Goal: Task Accomplishment & Management: Complete application form

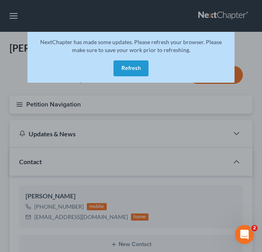
click at [135, 63] on button "Refresh" at bounding box center [131, 69] width 35 height 16
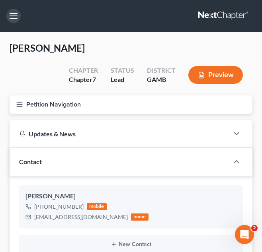
click at [14, 18] on button "button" at bounding box center [13, 16] width 14 height 14
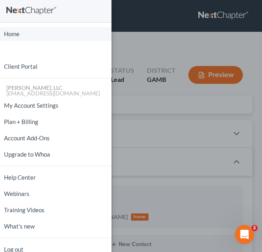
click at [18, 36] on link "Home" at bounding box center [56, 34] width 112 height 14
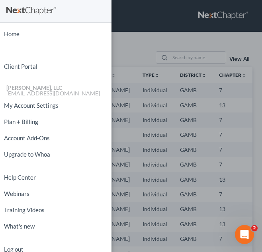
click at [114, 39] on div "Home New Case Client Portal Julius King, LLC attorneyjuliusking@yahoo.com My Ac…" at bounding box center [131, 126] width 262 height 252
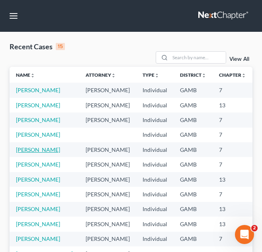
click at [27, 153] on link "Floyd, Winfred" at bounding box center [38, 150] width 44 height 7
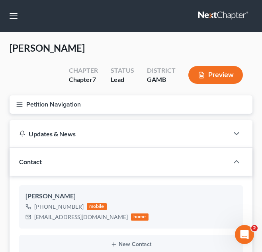
scroll to position [39, 0]
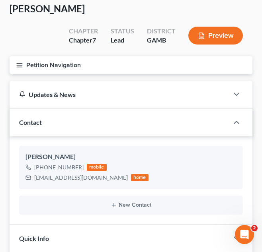
click at [159, 67] on button "Petition Navigation" at bounding box center [131, 65] width 243 height 18
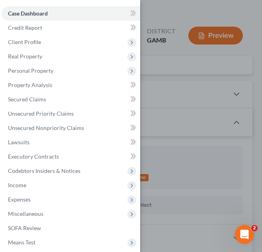
click at [207, 74] on div "Case Dashboard Payments Invoices Payments Payments Credit Report Client Profile" at bounding box center [131, 126] width 262 height 252
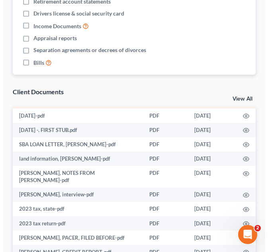
scroll to position [605, 0]
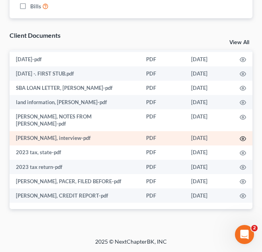
click at [240, 139] on icon "button" at bounding box center [243, 139] width 6 height 6
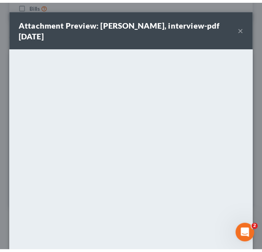
scroll to position [92, 0]
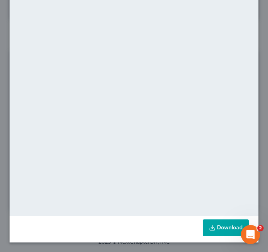
click at [219, 226] on link "Download" at bounding box center [226, 228] width 46 height 17
click at [254, 96] on div "Attachment Preview: winfred floyd, interview-pdf 09/11/2025 × <object ng-attr-d…" at bounding box center [134, 126] width 268 height 252
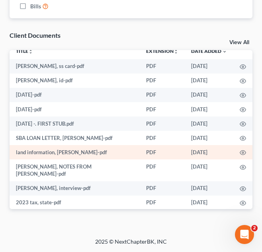
scroll to position [5, 0]
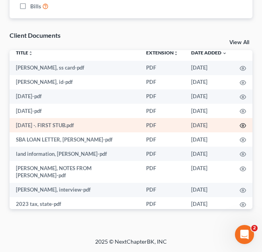
click at [240, 125] on icon "button" at bounding box center [243, 126] width 6 height 6
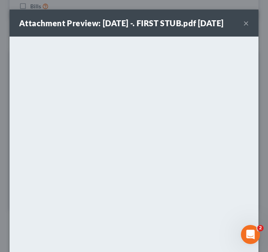
click at [243, 24] on button "×" at bounding box center [246, 23] width 6 height 10
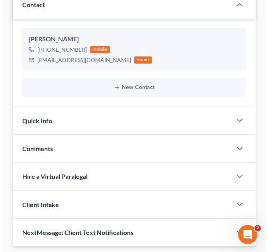
scroll to position [0, 0]
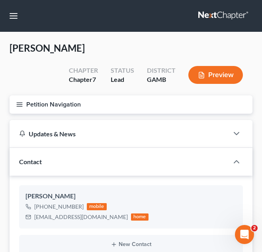
click at [153, 100] on button "Petition Navigation" at bounding box center [131, 105] width 243 height 18
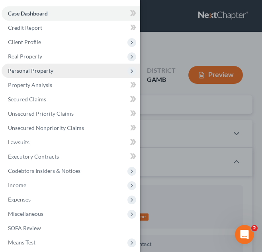
click at [96, 72] on span "Personal Property" at bounding box center [71, 71] width 139 height 14
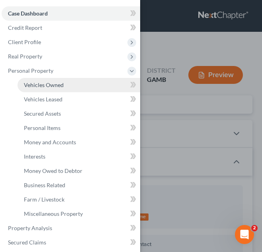
click at [92, 84] on link "Vehicles Owned" at bounding box center [79, 85] width 123 height 14
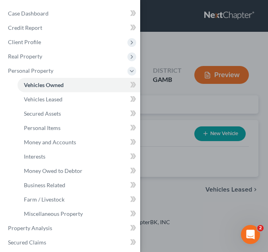
click at [178, 116] on div "Case Dashboard Payments Invoices Payments Payments Credit Report Client Profile" at bounding box center [134, 126] width 268 height 252
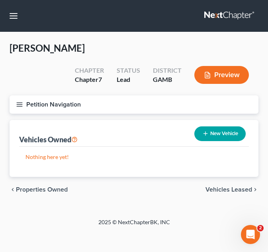
click at [211, 136] on button "New Vehicle" at bounding box center [219, 134] width 51 height 15
select select "0"
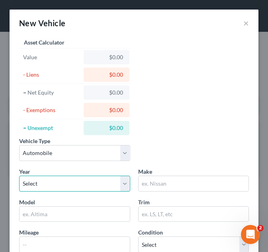
click at [94, 179] on select "Select 2026 2025 2024 2023 2022 2021 2020 2019 2018 2017 2016 2015 2014 2013 20…" at bounding box center [74, 184] width 111 height 16
select select "4"
click at [19, 176] on select "Select 2026 2025 2024 2023 2022 2021 2020 2019 2018 2017 2016 2015 2014 2013 20…" at bounding box center [74, 184] width 111 height 16
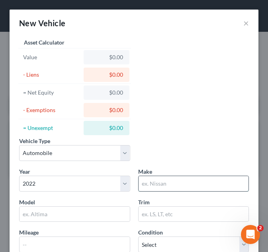
click at [151, 180] on input "text" at bounding box center [194, 183] width 110 height 15
type input "1"
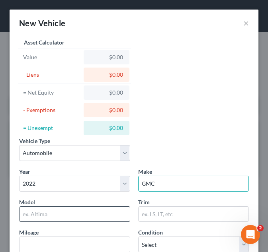
type input "GMC"
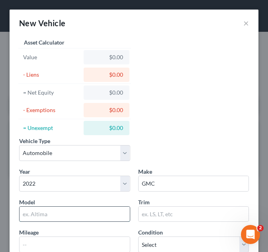
click at [104, 219] on input "text" at bounding box center [75, 214] width 110 height 15
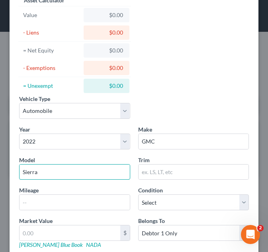
scroll to position [50, 0]
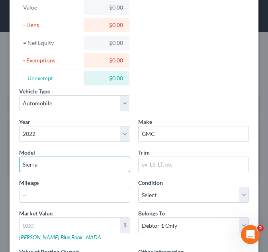
type input "Sierra"
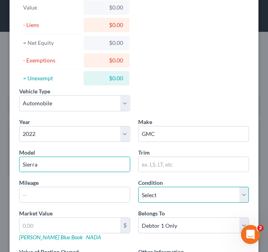
click at [180, 198] on select "Select Excellent Very Good Good Fair Poor" at bounding box center [193, 195] width 111 height 16
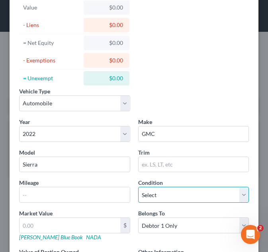
select select "3"
click at [138, 187] on select "Select Excellent Very Good Good Fair Poor" at bounding box center [193, 195] width 111 height 16
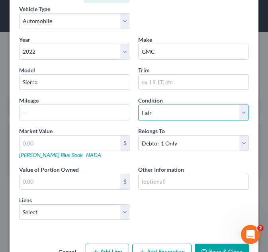
scroll to position [133, 0]
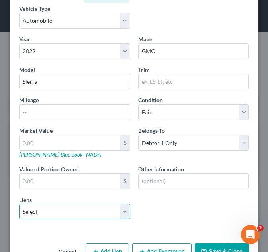
click at [108, 213] on select "Select Marine Fcu - $53,029.00 1st Franklin - $9,268.00 First State Bank - $1,0…" at bounding box center [74, 212] width 111 height 16
select select "0"
click at [19, 204] on select "Select Marine Fcu - $53,029.00 1st Franklin - $9,268.00 First State Bank - $1,0…" at bounding box center [74, 212] width 111 height 16
select select
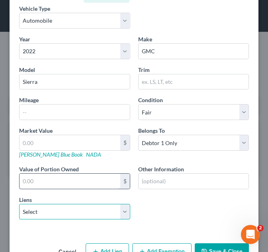
select select "28"
select select "0"
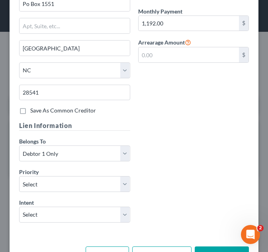
scroll to position [448, 0]
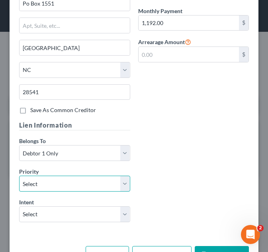
click at [88, 185] on select "Select 1st 2nd 3rd 4th 5th 6th 7th 8th 9th 10th 11th 12th 13th 14th 15th 16th 1…" at bounding box center [74, 184] width 111 height 16
select select "0"
click at [19, 176] on select "Select 1st 2nd 3rd 4th 5th 6th 7th 8th 9th 10th 11th 12th 13th 14th 15th 16th 1…" at bounding box center [74, 184] width 111 height 16
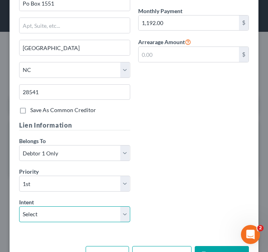
click at [95, 207] on select "Select Surrender Redeem Reaffirm Avoid Other" at bounding box center [74, 215] width 111 height 16
select select "2"
click at [19, 207] on select "Select Surrender Redeem Reaffirm Avoid Other" at bounding box center [74, 215] width 111 height 16
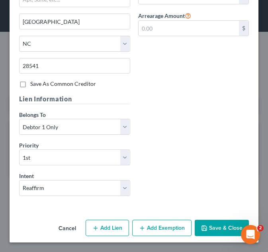
click at [215, 226] on button "Save & Close" at bounding box center [222, 228] width 54 height 17
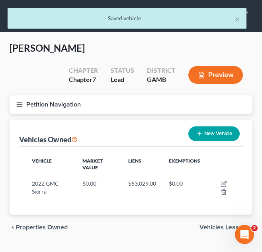
click at [208, 132] on button "New Vehicle" at bounding box center [213, 134] width 51 height 15
select select "0"
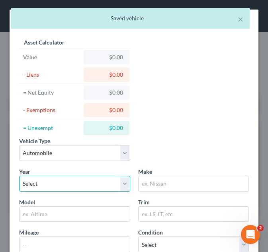
click at [99, 182] on select "Select 2026 2025 2024 2023 2022 2021 2020 2019 2018 2017 2016 2015 2014 2013 20…" at bounding box center [74, 184] width 111 height 16
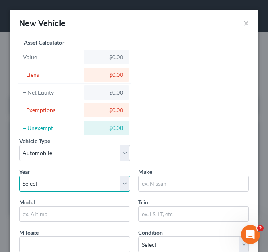
select select "4"
click at [19, 176] on select "Select 2026 2025 2024 2023 2022 2021 2020 2019 2018 2017 2016 2015 2014 2013 20…" at bounding box center [74, 184] width 111 height 16
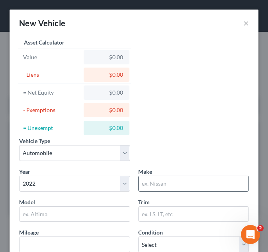
click at [168, 183] on input "text" at bounding box center [194, 183] width 110 height 15
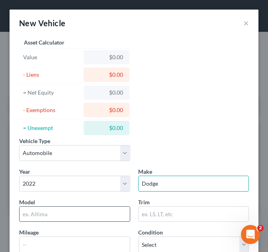
type input "Dodge"
click at [110, 221] on input "text" at bounding box center [75, 214] width 110 height 15
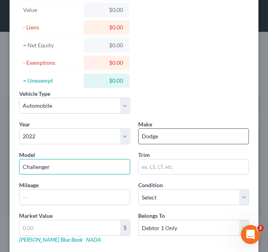
scroll to position [48, 0]
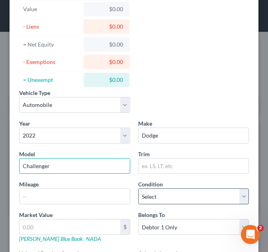
type input "Challenger"
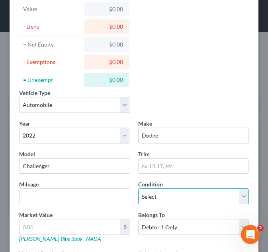
click at [155, 192] on select "Select Excellent Very Good Good Fair Poor" at bounding box center [193, 197] width 111 height 16
select select "3"
click at [138, 189] on select "Select Excellent Very Good Good Fair Poor" at bounding box center [193, 197] width 111 height 16
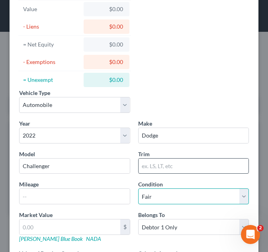
scroll to position [157, 0]
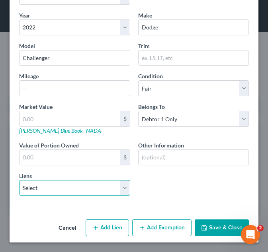
click at [107, 181] on select "Select 1st Franklin - $9,268.00 First State Bank - $1,000.00" at bounding box center [74, 188] width 111 height 16
select select "0"
click at [19, 180] on select "Select 1st Franklin - $9,268.00 First State Bank - $1,000.00" at bounding box center [74, 188] width 111 height 16
select select
select select "10"
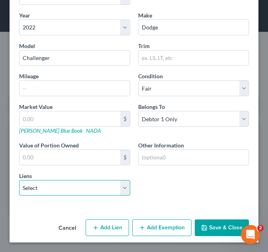
select select "0"
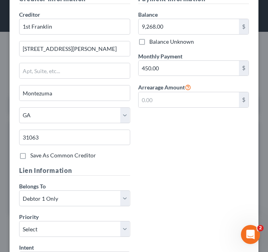
scroll to position [405, 0]
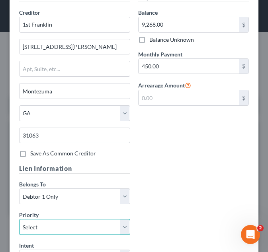
click at [94, 234] on select "Select 1st 2nd 3rd 4th 5th 6th 7th 8th 9th 10th 11th 12th 13th 14th 15th 16th 1…" at bounding box center [74, 227] width 111 height 16
select select "0"
click at [19, 219] on select "Select 1st 2nd 3rd 4th 5th 6th 7th 8th 9th 10th 11th 12th 13th 14th 15th 16th 1…" at bounding box center [74, 227] width 111 height 16
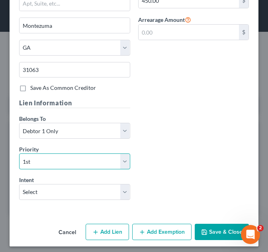
scroll to position [475, 0]
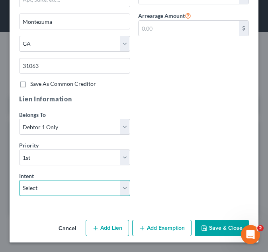
click at [100, 190] on select "Select Surrender Redeem Reaffirm Avoid Other" at bounding box center [74, 188] width 111 height 16
select select "2"
click at [19, 180] on select "Select Surrender Redeem Reaffirm Avoid Other" at bounding box center [74, 188] width 111 height 16
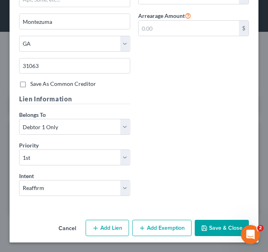
click at [212, 225] on button "Save & Close" at bounding box center [222, 228] width 54 height 17
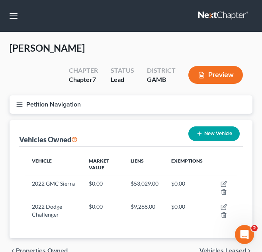
click at [211, 131] on button "New Vehicle" at bounding box center [213, 134] width 51 height 15
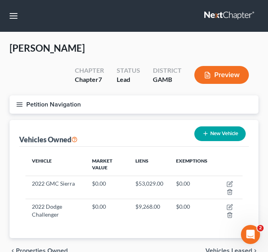
select select "0"
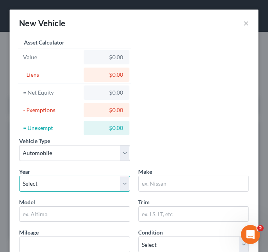
click at [107, 189] on select "Select 2026 2025 2024 2023 2022 2021 2020 2019 2018 2017 2016 2015 2014 2013 20…" at bounding box center [74, 184] width 111 height 16
select select "14"
click at [19, 176] on select "Select 2026 2025 2024 2023 2022 2021 2020 2019 2018 2017 2016 2015 2014 2013 20…" at bounding box center [74, 184] width 111 height 16
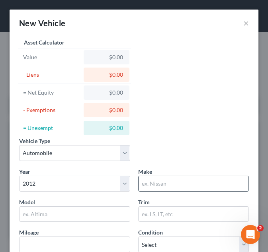
click at [179, 182] on input "text" at bounding box center [194, 183] width 110 height 15
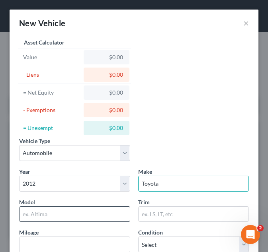
type input "Toyota"
click at [110, 217] on input "text" at bounding box center [75, 214] width 110 height 15
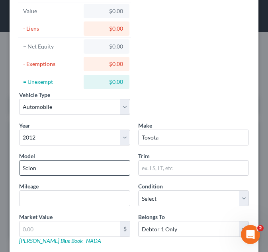
scroll to position [47, 0]
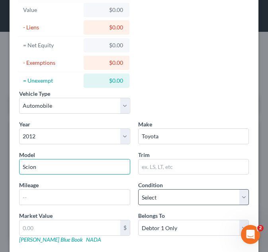
type input "Scion"
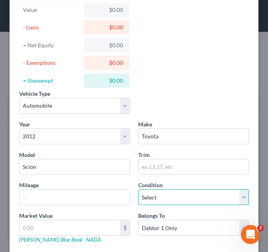
click at [162, 195] on select "Select Excellent Very Good Good Fair Poor" at bounding box center [193, 198] width 111 height 16
select select "3"
click at [138, 190] on select "Select Excellent Very Good Good Fair Poor" at bounding box center [193, 198] width 111 height 16
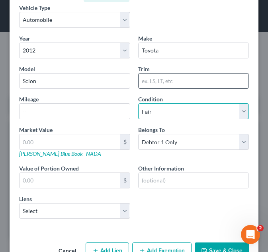
scroll to position [134, 0]
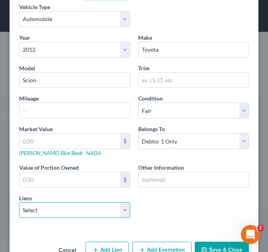
click at [57, 207] on select "Select First State Bank - $1,000.00" at bounding box center [74, 211] width 111 height 16
select select "10"
select select "0"
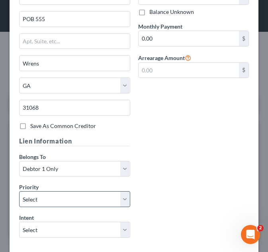
scroll to position [409, 0]
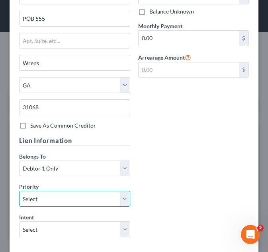
click at [67, 199] on select "Select 1st 2nd 3rd 4th 5th 6th 7th 8th 9th 10th 11th 12th 13th 14th 15th 16th 1…" at bounding box center [74, 199] width 111 height 16
select select "0"
click at [19, 191] on select "Select 1st 2nd 3rd 4th 5th 6th 7th 8th 9th 10th 11th 12th 13th 14th 15th 16th 1…" at bounding box center [74, 199] width 111 height 16
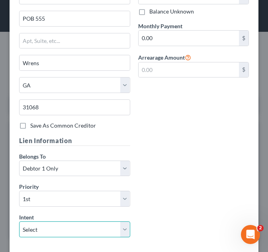
click at [53, 228] on select "Select Surrender Redeem Reaffirm Avoid Other" at bounding box center [74, 230] width 111 height 16
select select "2"
click at [19, 222] on select "Select Surrender Redeem Reaffirm Avoid Other" at bounding box center [74, 230] width 111 height 16
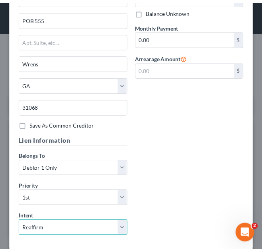
scroll to position [451, 0]
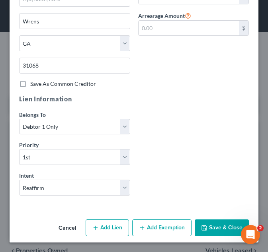
click at [212, 233] on button "Save & Close" at bounding box center [222, 228] width 54 height 17
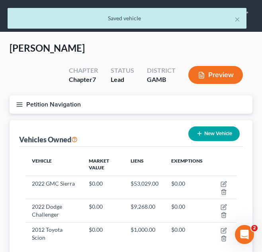
scroll to position [65, 0]
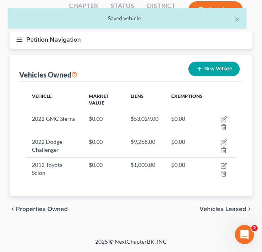
click at [145, 44] on button "Petition Navigation" at bounding box center [131, 40] width 243 height 18
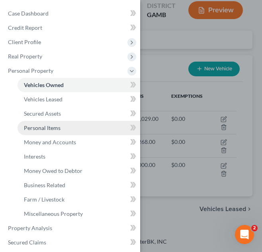
click at [108, 125] on link "Personal Items" at bounding box center [79, 128] width 123 height 14
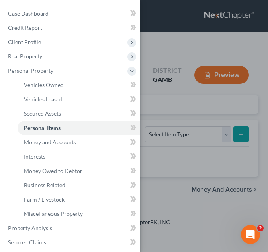
click at [178, 117] on div "Case Dashboard Payments Invoices Payments Payments Credit Report Client Profile" at bounding box center [134, 126] width 268 height 252
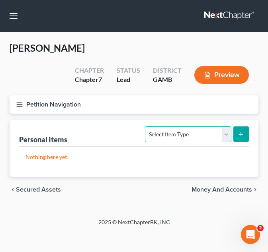
click at [183, 137] on select "Select Item Type Clothing Collectibles Of Value Electronics Firearms Household …" at bounding box center [188, 135] width 86 height 16
select select "clothing"
click at [146, 127] on select "Select Item Type Clothing Collectibles Of Value Electronics Firearms Household …" at bounding box center [188, 135] width 86 height 16
click at [237, 137] on button "submit" at bounding box center [241, 135] width 16 height 16
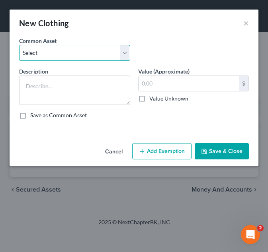
click at [104, 53] on select "Select Debtor's Clothing Debtor's Clothing" at bounding box center [74, 53] width 111 height 16
select select "1"
click at [19, 45] on select "Select Debtor's Clothing Debtor's Clothing" at bounding box center [74, 53] width 111 height 16
type textarea "Debtor's Clothing"
type input "200.00"
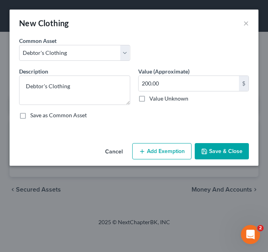
click at [156, 154] on button "Add Exemption" at bounding box center [161, 151] width 59 height 17
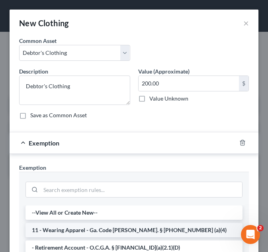
click at [134, 227] on li "11 - Wearing Apparel - Ga. Code Ann. § 44-13-100 (a)(4)" at bounding box center [133, 230] width 217 height 14
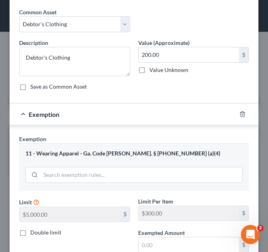
scroll to position [43, 0]
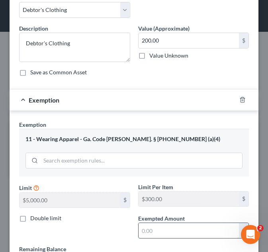
click at [155, 233] on input "text" at bounding box center [189, 230] width 101 height 15
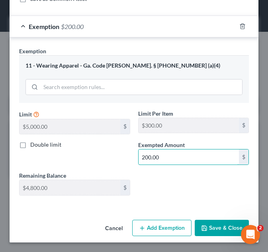
type input "200.00"
click at [215, 231] on button "Save & Close" at bounding box center [222, 228] width 54 height 17
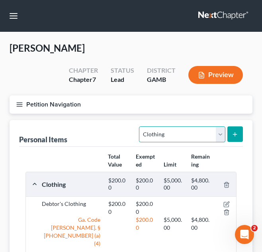
click at [189, 130] on select "Select Item Type Clothing Collectibles Of Value Electronics Firearms Household …" at bounding box center [182, 135] width 86 height 16
select select "electronics"
click at [140, 127] on select "Select Item Type Clothing Collectibles Of Value Electronics Firearms Household …" at bounding box center [182, 135] width 86 height 16
click at [231, 131] on button "submit" at bounding box center [235, 135] width 16 height 16
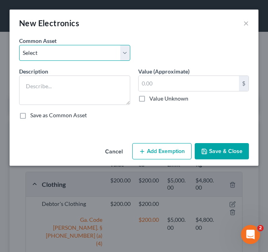
click at [110, 53] on select "Select Debtor's TV and Computer Debtor's TV and Computer Debtor's TV and Comput…" at bounding box center [74, 53] width 111 height 16
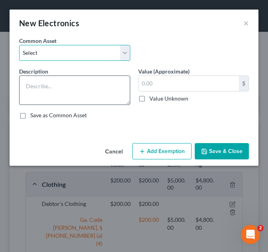
select select "2"
click at [19, 45] on select "Select Debtor's TV and Computer Debtor's TV and Computer Debtor's TV and Comput…" at bounding box center [74, 53] width 111 height 16
type textarea "Debtor's TV and Computer"
type input "500.00"
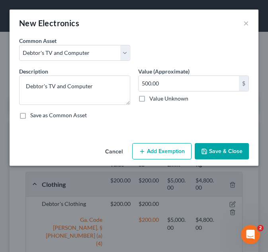
click at [155, 157] on button "Add Exemption" at bounding box center [161, 151] width 59 height 17
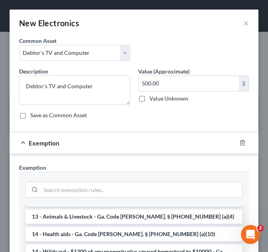
scroll to position [117, 0]
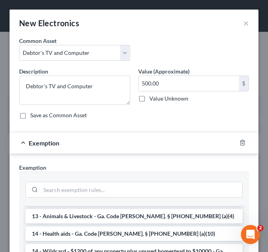
click at [153, 245] on li "14 - Wildcard - $1200 of any property plus unused homestead to $10000 - Ga. Cod…" at bounding box center [133, 256] width 217 height 22
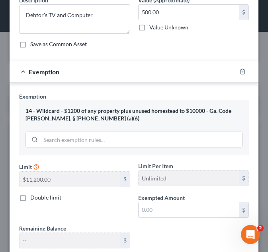
scroll to position [72, 0]
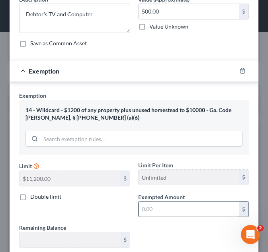
click at [169, 204] on input "text" at bounding box center [189, 209] width 101 height 15
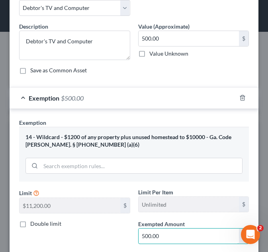
scroll to position [124, 0]
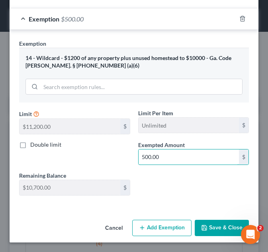
type input "500.00"
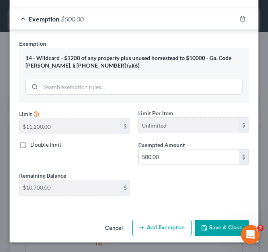
click at [204, 227] on button "Save & Close" at bounding box center [222, 228] width 54 height 17
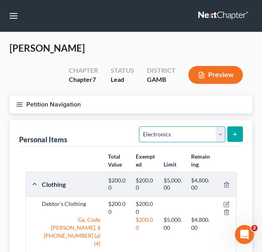
click at [192, 132] on select "Select Item Type Clothing Collectibles Of Value Electronics Firearms Household …" at bounding box center [182, 135] width 86 height 16
select select "household_goods"
click at [140, 127] on select "Select Item Type Clothing Collectibles Of Value Electronics Firearms Household …" at bounding box center [182, 135] width 86 height 16
click at [231, 133] on button "submit" at bounding box center [235, 135] width 16 height 16
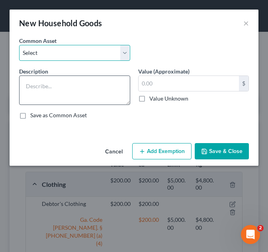
drag, startPoint x: 113, startPoint y: 51, endPoint x: 106, endPoint y: 91, distance: 40.4
click at [106, 91] on div "Common Asset Select Debtor's Furniture Debtor's Furniture Description * Value (…" at bounding box center [134, 81] width 230 height 89
select select "1"
click at [19, 45] on select "Select Debtor's Furniture Debtor's Furniture" at bounding box center [74, 53] width 111 height 16
type textarea "Debtor's Furniture"
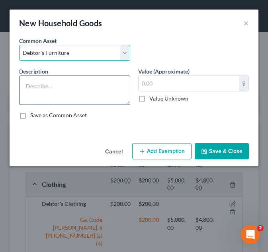
type input "3,500.00"
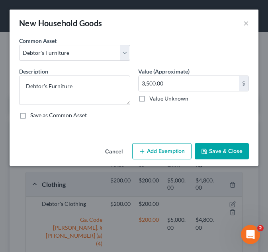
click at [163, 147] on button "Add Exemption" at bounding box center [161, 151] width 59 height 17
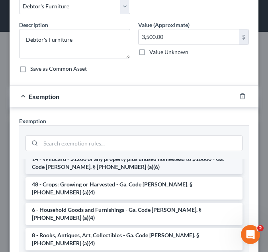
scroll to position [60, 0]
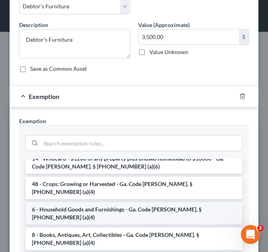
click at [128, 203] on li "6 - Household Goods and Furnishings - Ga. Code Ann. § 44-13-100 (a)(4)" at bounding box center [133, 214] width 217 height 22
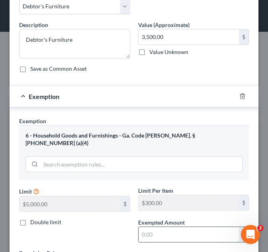
click at [166, 227] on input "text" at bounding box center [189, 234] width 101 height 15
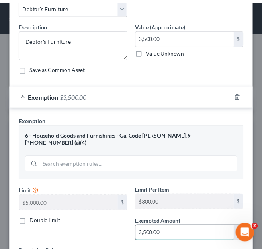
scroll to position [117, 0]
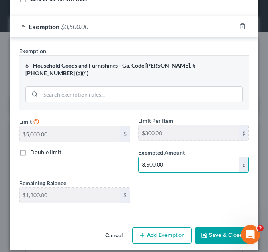
type input "3,500.00"
click at [215, 236] on button "Save & Close" at bounding box center [222, 236] width 54 height 17
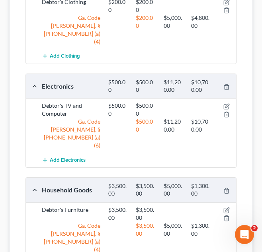
scroll to position [249, 0]
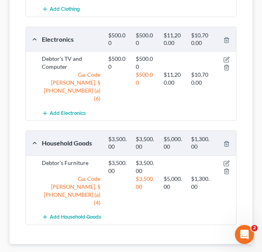
click at [218, 252] on span "Money and Accounts" at bounding box center [216, 257] width 61 height 6
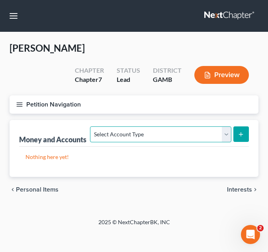
click at [145, 133] on select "Select Account Type Brokerage Cash on Hand Certificates of Deposit Checking Acc…" at bounding box center [160, 135] width 141 height 16
select select "checking"
click at [92, 127] on select "Select Account Type Brokerage Cash on Hand Certificates of Deposit Checking Acc…" at bounding box center [160, 135] width 141 height 16
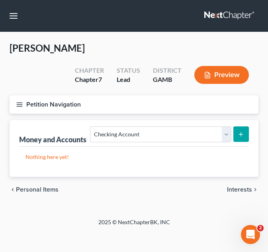
click at [241, 134] on line "submit" at bounding box center [241, 135] width 0 height 4
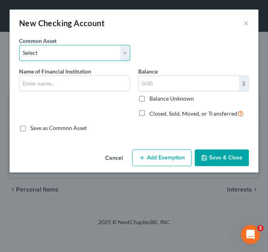
click at [104, 53] on select "Select USAA Bank Cadence Bank Colony Bank Chase Bank Georgia’s Own Credit Union…" at bounding box center [74, 53] width 111 height 16
select select "8"
click at [19, 45] on select "Select USAA Bank Cadence Bank Colony Bank Chase Bank Georgia’s Own Credit Union…" at bounding box center [74, 53] width 111 height 16
type input "Robins Federal Credit Union"
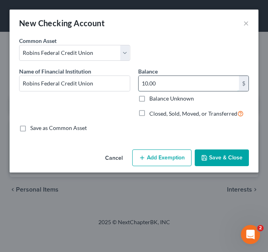
click at [177, 83] on input "10.00" at bounding box center [189, 83] width 101 height 15
type input "65.00"
click at [161, 162] on button "Add Exemption" at bounding box center [161, 158] width 59 height 17
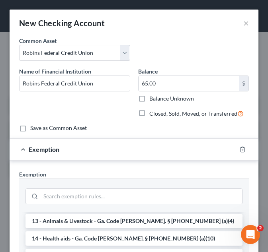
scroll to position [120, 0]
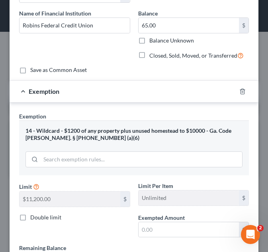
scroll to position [76, 0]
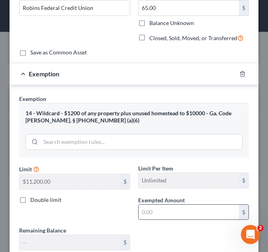
click at [156, 217] on input "text" at bounding box center [189, 212] width 101 height 15
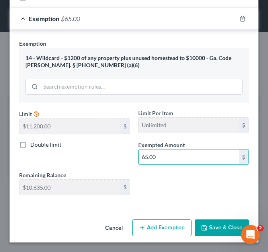
type input "65.00"
click at [212, 225] on button "Save & Close" at bounding box center [222, 228] width 54 height 17
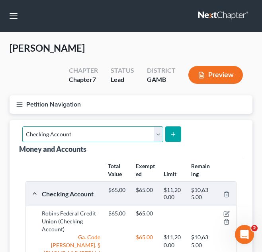
click at [137, 137] on select "Select Account Type Brokerage Cash on Hand Certificates of Deposit Checking Acc…" at bounding box center [92, 135] width 141 height 16
select select "savings"
click at [22, 127] on select "Select Account Type Brokerage Cash on Hand Certificates of Deposit Checking Acc…" at bounding box center [92, 135] width 141 height 16
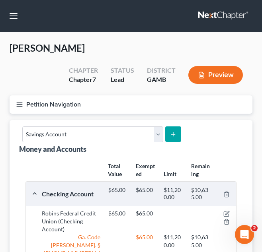
click at [170, 135] on icon "submit" at bounding box center [173, 134] width 6 height 6
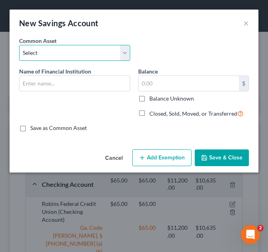
click at [93, 57] on select "Select Cadence Bank Chase Bank Bank of America Georgia’s Own Credit Union Georg…" at bounding box center [74, 53] width 111 height 16
select select "5"
click at [19, 45] on select "Select Cadence Bank Chase Bank Bank of America Georgia’s Own Credit Union Georg…" at bounding box center [74, 53] width 111 height 16
type input "Robins Federal Credit Union"
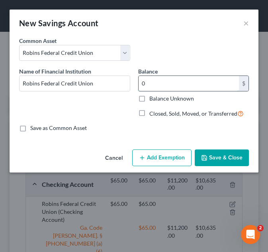
click at [169, 89] on input "0" at bounding box center [189, 83] width 101 height 15
type input "93.00"
click at [165, 160] on button "Add Exemption" at bounding box center [161, 158] width 59 height 17
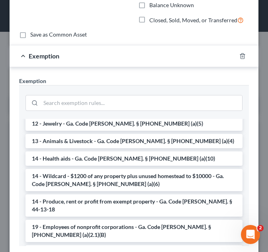
scroll to position [106, 0]
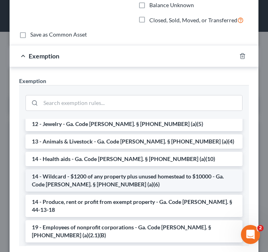
click at [153, 170] on li "14 - Wildcard - $1200 of any property plus unused homestead to $10000 - Ga. Cod…" at bounding box center [133, 181] width 217 height 22
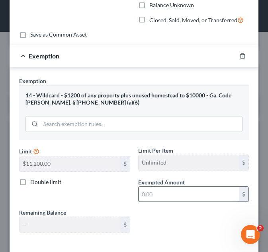
click at [164, 193] on input "text" at bounding box center [189, 194] width 101 height 15
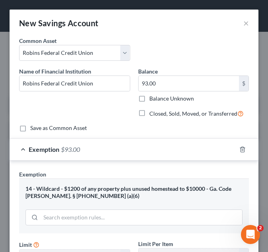
scroll to position [131, 0]
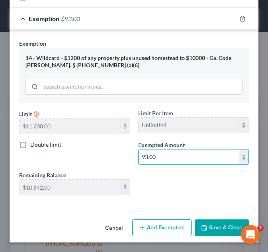
type input "93.00"
click at [201, 220] on button "Save & Close" at bounding box center [222, 228] width 54 height 17
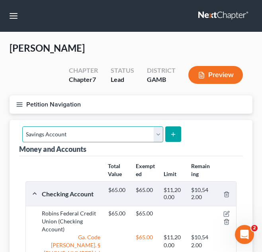
click at [133, 137] on select "Select Account Type Brokerage Cash on Hand Certificates of Deposit Checking Acc…" at bounding box center [92, 135] width 141 height 16
select select "checking"
click at [22, 127] on select "Select Account Type Brokerage Cash on Hand Certificates of Deposit Checking Acc…" at bounding box center [92, 135] width 141 height 16
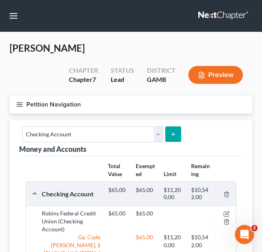
click at [166, 133] on button "submit" at bounding box center [173, 135] width 16 height 16
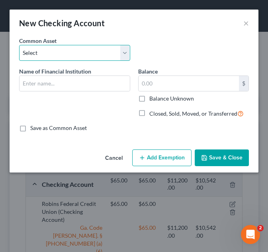
click at [105, 57] on select "Select USAA Bank Cadence Bank Colony Bank Chase Bank Georgia’s Own Credit Union…" at bounding box center [74, 53] width 111 height 16
select select "12"
click at [19, 45] on select "Select USAA Bank Cadence Bank Colony Bank Chase Bank Georgia’s Own Credit Union…" at bounding box center [74, 53] width 111 height 16
type input "Wells Fargo"
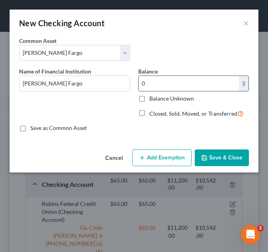
click at [186, 89] on input "0" at bounding box center [189, 83] width 101 height 15
type input "25.00"
click at [178, 154] on button "Add Exemption" at bounding box center [161, 158] width 59 height 17
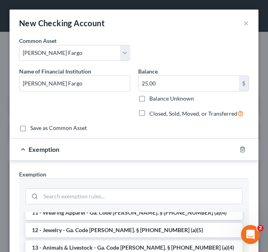
scroll to position [122, 0]
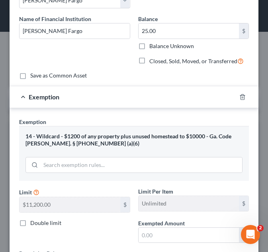
scroll to position [53, 0]
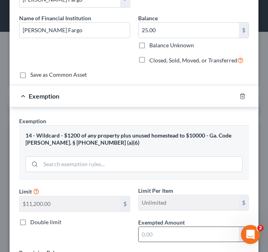
click at [166, 239] on input "text" at bounding box center [189, 234] width 101 height 15
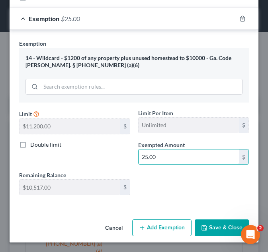
type input "25.00"
click at [219, 223] on button "Save & Close" at bounding box center [222, 228] width 54 height 17
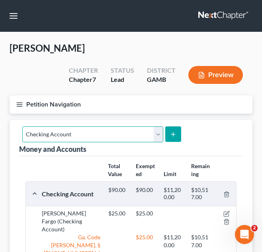
click at [143, 141] on select "Select Account Type Brokerage Cash on Hand Certificates of Deposit Checking Acc…" at bounding box center [92, 135] width 141 height 16
select select "savings"
click at [22, 127] on select "Select Account Type Brokerage Cash on Hand Certificates of Deposit Checking Acc…" at bounding box center [92, 135] width 141 height 16
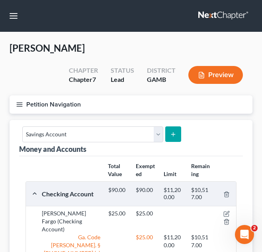
click at [170, 133] on icon "submit" at bounding box center [173, 134] width 6 height 6
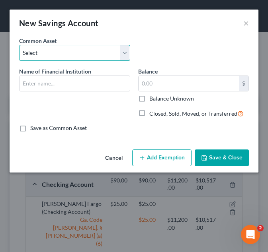
click at [110, 58] on select "Select Cadence Bank Chase Bank Bank of America Georgia’s Own Credit Union Georg…" at bounding box center [74, 53] width 111 height 16
select select "8"
click at [19, 45] on select "Select Cadence Bank Chase Bank Bank of America Georgia’s Own Credit Union Georg…" at bounding box center [74, 53] width 111 height 16
type input "Wells Fargo Bank"
type input "0"
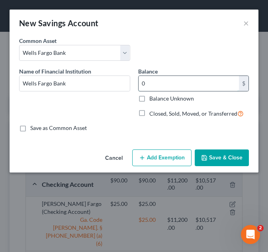
drag, startPoint x: 169, startPoint y: 85, endPoint x: 160, endPoint y: 84, distance: 8.8
click at [160, 84] on input "0" at bounding box center [189, 83] width 101 height 15
type input "5.00"
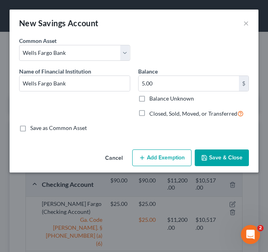
click at [164, 163] on button "Add Exemption" at bounding box center [161, 158] width 59 height 17
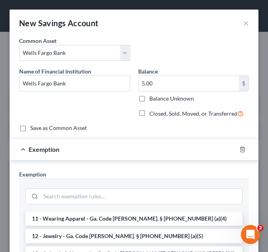
scroll to position [35, 0]
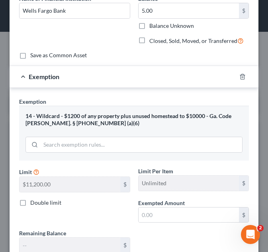
scroll to position [73, 0]
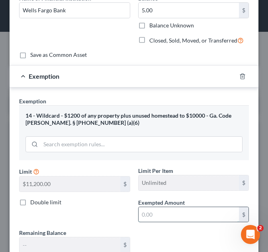
click at [151, 218] on input "text" at bounding box center [189, 214] width 101 height 15
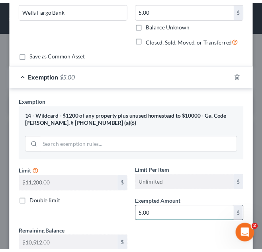
scroll to position [131, 0]
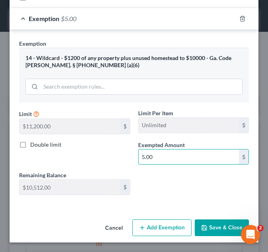
type input "5.00"
click at [201, 223] on button "Save & Close" at bounding box center [222, 228] width 54 height 17
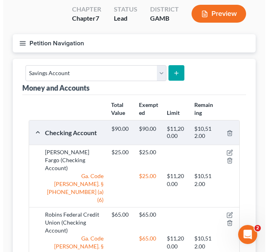
scroll to position [59, 0]
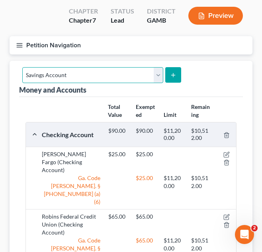
click at [113, 77] on select "Select Account Type Brokerage Cash on Hand Certificates of Deposit Checking Acc…" at bounding box center [92, 75] width 141 height 16
select select "checking"
click at [22, 67] on select "Select Account Type Brokerage Cash on Hand Certificates of Deposit Checking Acc…" at bounding box center [92, 75] width 141 height 16
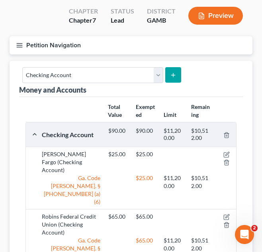
click at [165, 74] on button "submit" at bounding box center [173, 75] width 16 height 16
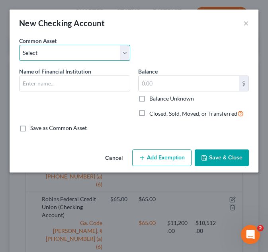
click at [105, 57] on select "Select USAA Bank Cadence Bank Colony Bank Chase Bank Georgia’s Own Credit Union…" at bounding box center [74, 53] width 111 height 16
select select "12"
click at [19, 45] on select "Select USAA Bank Cadence Bank Colony Bank Chase Bank Georgia’s Own Credit Union…" at bounding box center [74, 53] width 111 height 16
type input "Wells Fargo"
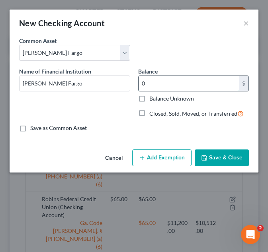
click at [166, 81] on input "0" at bounding box center [189, 83] width 101 height 15
type input "9.00"
click at [165, 160] on button "Add Exemption" at bounding box center [161, 158] width 59 height 17
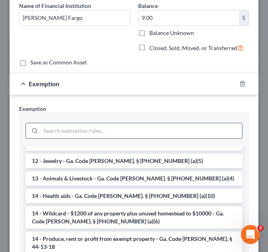
scroll to position [97, 0]
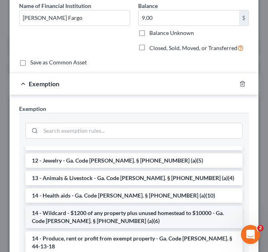
click at [139, 206] on li "14 - Wildcard - $1200 of any property plus unused homestead to $10000 - Ga. Cod…" at bounding box center [133, 217] width 217 height 22
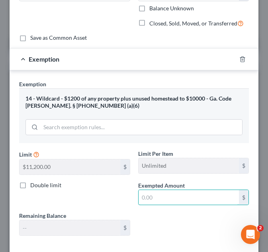
scroll to position [91, 0]
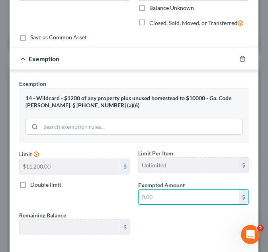
click at [139, 203] on input "text" at bounding box center [189, 197] width 101 height 15
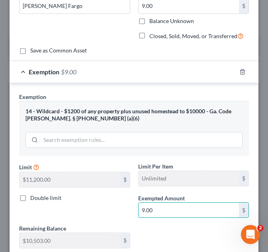
scroll to position [131, 0]
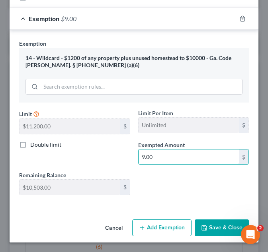
type input "9.00"
click at [233, 227] on button "Save & Close" at bounding box center [222, 228] width 54 height 17
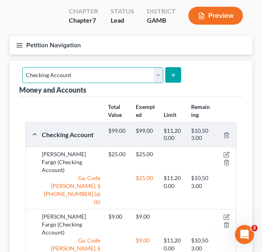
click at [109, 76] on select "Select Account Type Brokerage Cash on Hand Certificates of Deposit Checking Acc…" at bounding box center [92, 75] width 141 height 16
click at [22, 67] on select "Select Account Type Brokerage Cash on Hand Certificates of Deposit Checking Acc…" at bounding box center [92, 75] width 141 height 16
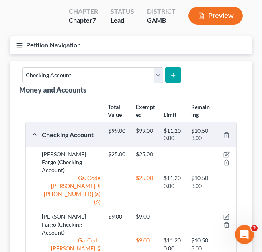
click at [176, 74] on button "submit" at bounding box center [173, 75] width 16 height 16
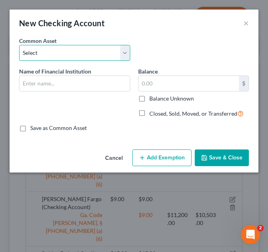
click at [87, 51] on select "Select USAA Bank Cadence Bank Colony Bank Chase Bank Georgia’s Own Credit Union…" at bounding box center [74, 53] width 111 height 16
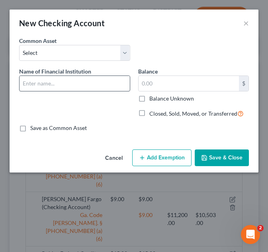
drag, startPoint x: 153, startPoint y: 60, endPoint x: 78, endPoint y: 82, distance: 77.9
click at [78, 82] on div "Common Asset Select USAA Bank Cadence Bank Colony Bank Chase Bank Georgia’s Own…" at bounding box center [134, 85] width 230 height 96
click at [78, 82] on input "text" at bounding box center [75, 83] width 110 height 15
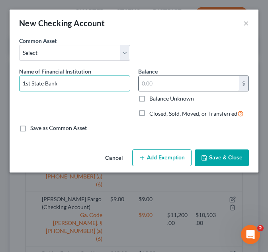
type input "1st State Bank"
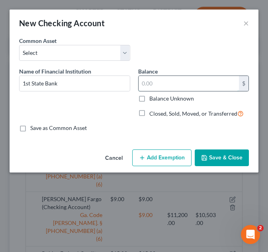
click at [175, 78] on input "text" at bounding box center [189, 83] width 101 height 15
type input "6.00"
click at [167, 153] on button "Add Exemption" at bounding box center [161, 158] width 59 height 17
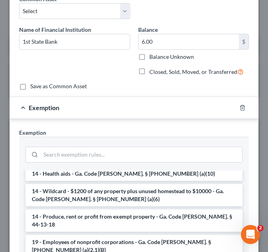
scroll to position [143, 0]
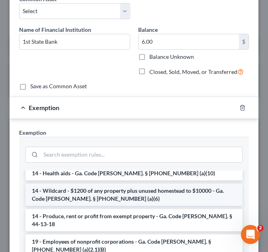
click at [148, 188] on li "14 - Wildcard - $1200 of any property plus unused homestead to $10000 - Ga. Cod…" at bounding box center [133, 195] width 217 height 22
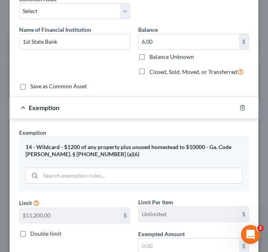
scroll to position [85, 0]
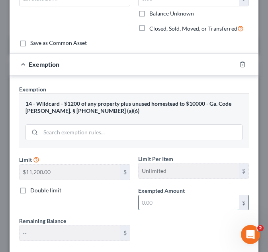
click at [152, 203] on input "text" at bounding box center [189, 203] width 101 height 15
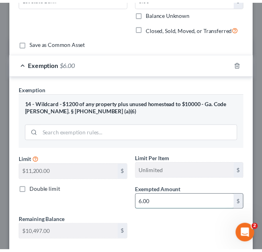
scroll to position [131, 0]
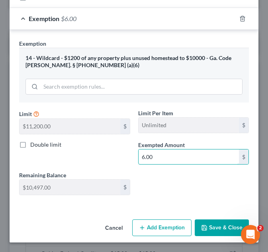
type input "6.00"
click at [203, 229] on button "Save & Close" at bounding box center [222, 228] width 54 height 17
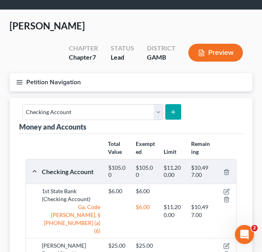
scroll to position [0, 0]
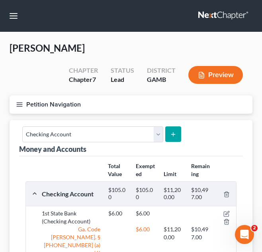
click at [141, 113] on button "Petition Navigation" at bounding box center [131, 105] width 243 height 18
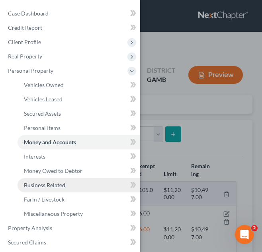
scroll to position [114, 0]
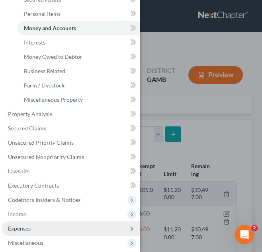
click at [62, 224] on span "Expenses" at bounding box center [71, 229] width 139 height 14
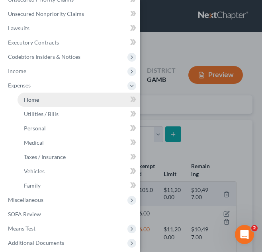
click at [54, 100] on link "Home" at bounding box center [79, 100] width 123 height 14
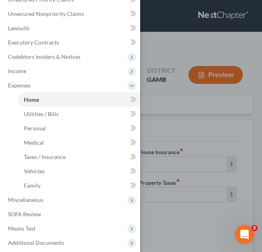
type input "0.00"
radio input "true"
type input "0.00"
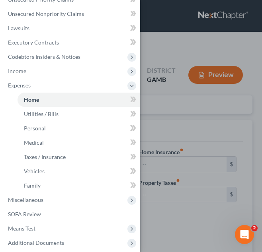
type input "0.00"
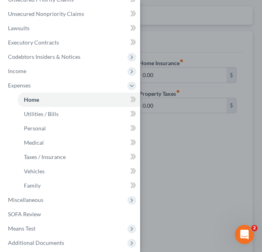
click at [157, 149] on div "Case Dashboard Payments Invoices Payments Payments Credit Report Client Profile" at bounding box center [131, 126] width 262 height 252
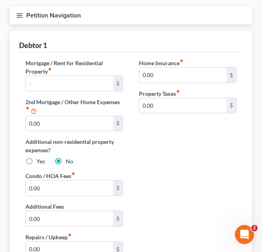
click at [152, 94] on label "Property Taxes fiber_manual_record" at bounding box center [159, 94] width 41 height 8
click at [76, 76] on div "$" at bounding box center [74, 84] width 98 height 16
click at [77, 76] on input "text" at bounding box center [69, 83] width 87 height 15
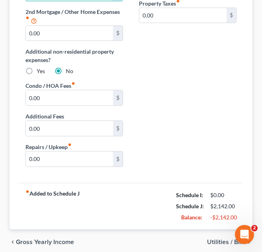
scroll to position [213, 0]
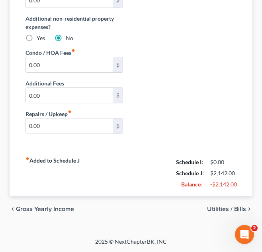
type input "500.00"
click at [219, 213] on div "chevron_left Gross Yearly Income Utilities / Bills chevron_right" at bounding box center [131, 209] width 243 height 25
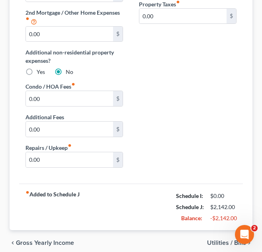
scroll to position [184, 0]
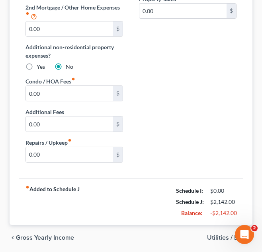
click at [217, 235] on span "Utilities / Bills" at bounding box center [226, 238] width 39 height 6
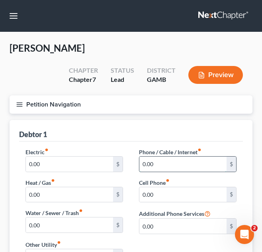
click at [166, 168] on input "0.00" at bounding box center [182, 164] width 87 height 15
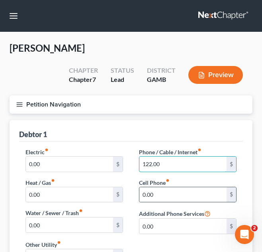
type input "122.00"
click at [170, 187] on div "0.00 $" at bounding box center [188, 195] width 98 height 16
click at [172, 191] on input "0.00" at bounding box center [182, 195] width 87 height 15
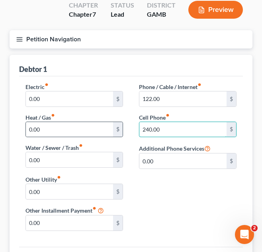
scroll to position [66, 0]
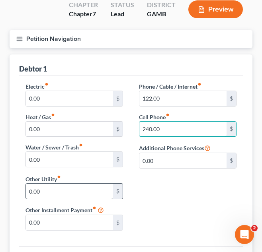
type input "240.00"
click at [84, 189] on input "0.00" at bounding box center [69, 191] width 87 height 15
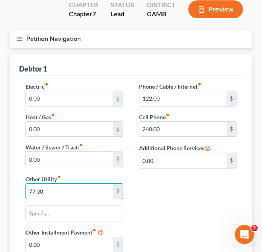
type input "77.00"
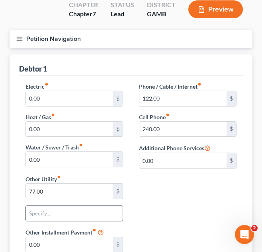
click at [99, 221] on input "text" at bounding box center [74, 213] width 97 height 15
type input "Alarm System"
click at [126, 217] on div "Other Utility fiber_manual_record 77.00 $ Alarm System Other Installment Paymen…" at bounding box center [75, 217] width 114 height 84
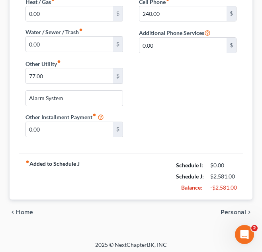
scroll to position [182, 0]
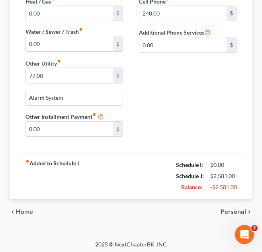
click at [245, 211] on span "Personal" at bounding box center [233, 212] width 25 height 6
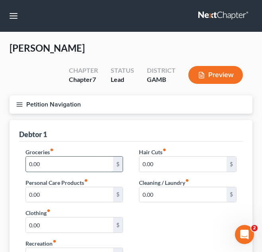
click at [79, 169] on input "0.00" at bounding box center [69, 164] width 87 height 15
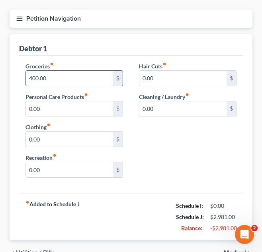
scroll to position [126, 0]
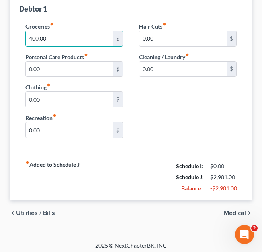
type input "400.00"
click at [231, 211] on span "Medical" at bounding box center [235, 213] width 22 height 6
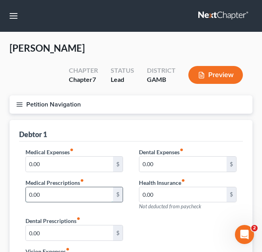
click at [86, 200] on input "0.00" at bounding box center [69, 195] width 87 height 15
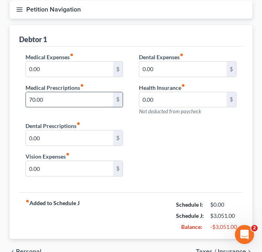
scroll to position [138, 0]
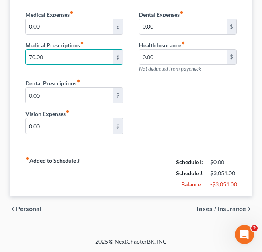
type input "70.00"
click at [227, 209] on span "Taxes / Insurance" at bounding box center [221, 209] width 50 height 6
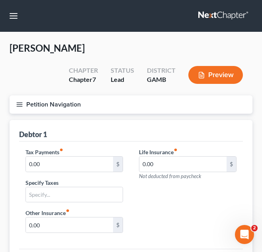
scroll to position [99, 0]
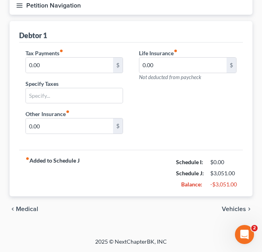
click at [227, 208] on span "Vehicles" at bounding box center [234, 209] width 24 height 6
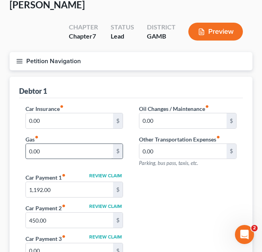
scroll to position [43, 0]
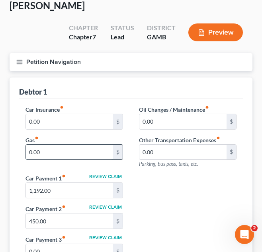
click at [84, 158] on input "0.00" at bounding box center [69, 152] width 87 height 15
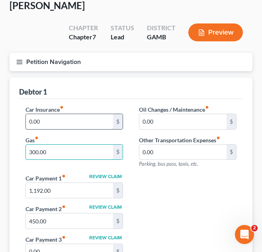
type input "300.00"
click at [86, 129] on input "0.00" at bounding box center [69, 121] width 87 height 15
type input "0"
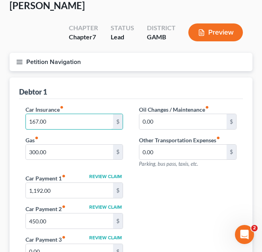
type input "167.00"
click at [155, 67] on button "Petition Navigation" at bounding box center [131, 62] width 243 height 18
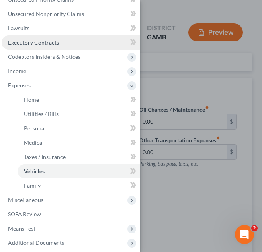
scroll to position [0, 0]
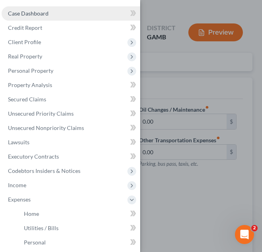
click at [65, 12] on link "Case Dashboard" at bounding box center [71, 13] width 139 height 14
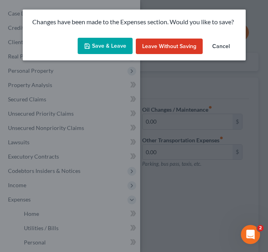
click at [104, 49] on button "Save & Leave" at bounding box center [105, 46] width 55 height 17
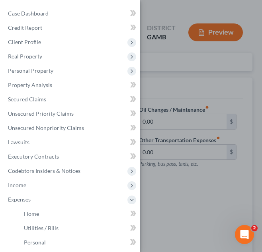
click at [186, 78] on div at bounding box center [131, 126] width 262 height 252
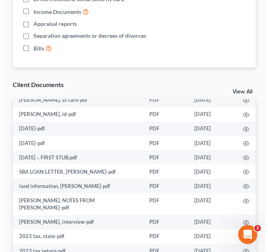
scroll to position [21, 0]
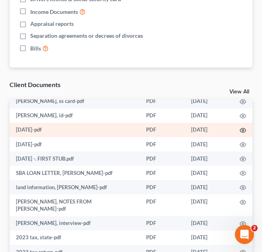
click at [242, 130] on circle "button" at bounding box center [243, 131] width 2 height 2
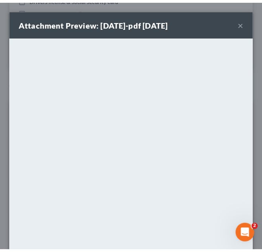
scroll to position [81, 0]
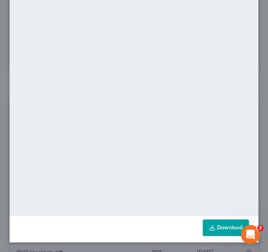
click at [222, 223] on link "Download" at bounding box center [226, 228] width 46 height 17
click at [258, 52] on div "Attachment Preview: 8-22-25-pdf 09/11/2025 × <object ng-attr-data='https://next…" at bounding box center [134, 126] width 268 height 252
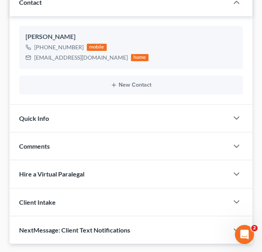
scroll to position [0, 0]
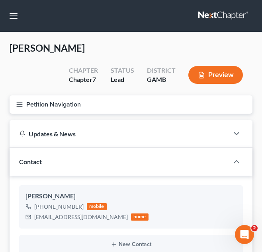
click at [102, 105] on button "Petition Navigation" at bounding box center [131, 105] width 243 height 18
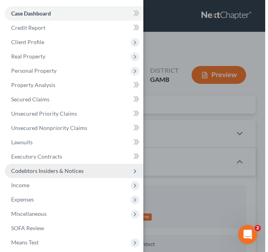
scroll to position [28, 0]
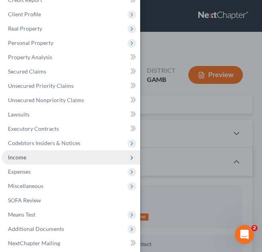
click at [62, 161] on span "Income" at bounding box center [71, 158] width 139 height 14
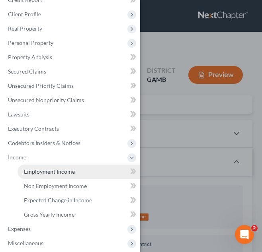
click at [62, 173] on span "Employment Income" at bounding box center [49, 171] width 51 height 7
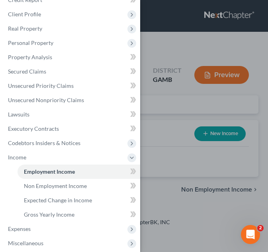
click at [183, 141] on div "Case Dashboard Payments Invoices Payments Payments Credit Report Client Profile" at bounding box center [134, 126] width 268 height 252
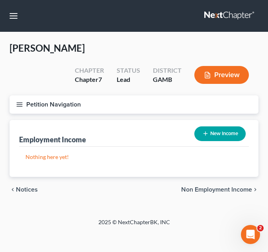
click at [215, 137] on button "New Income" at bounding box center [219, 134] width 51 height 15
select select "0"
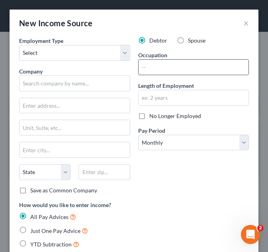
click at [156, 67] on input "text" at bounding box center [194, 67] width 110 height 15
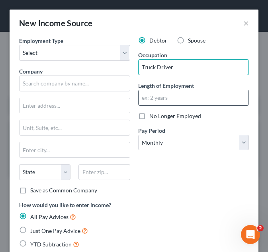
type input "Truck Driver"
click at [155, 96] on input "text" at bounding box center [194, 97] width 110 height 15
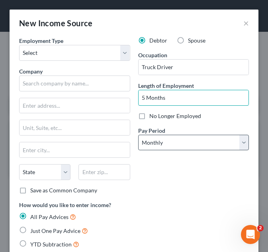
type input "5 Months"
click at [206, 137] on select "Select Monthly Twice Monthly Every Other Week Weekly" at bounding box center [193, 143] width 111 height 16
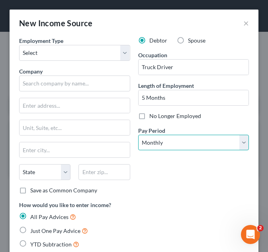
select select "2"
click at [138, 135] on select "Select Monthly Twice Monthly Every Other Week Weekly" at bounding box center [193, 143] width 111 height 16
click at [54, 242] on span "YTD Subtraction" at bounding box center [50, 244] width 41 height 7
click at [39, 242] on input "YTD Subtraction" at bounding box center [35, 242] width 5 height 5
radio input "true"
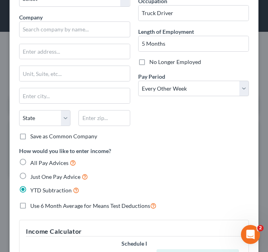
scroll to position [55, 0]
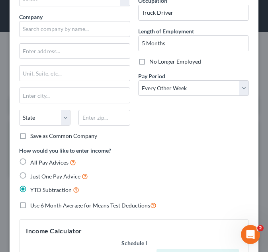
click at [56, 202] on label "Use 6 Month Average for Means Test Deductions" at bounding box center [93, 205] width 126 height 9
click at [39, 202] on input "Use 6 Month Average for Means Test Deductions" at bounding box center [35, 203] width 5 height 5
checkbox input "true"
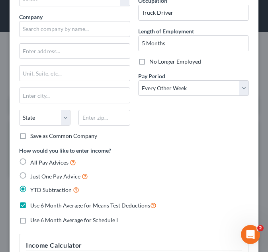
click at [59, 221] on span "Use 6 Month Average for Schedule I" at bounding box center [74, 220] width 88 height 7
click at [39, 221] on input "Use 6 Month Average for Schedule I" at bounding box center [35, 219] width 5 height 5
checkbox input "true"
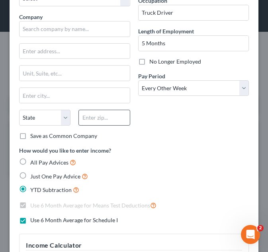
scroll to position [0, 0]
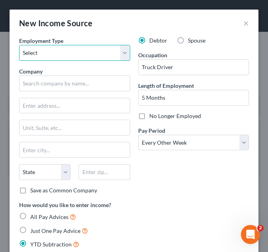
click at [99, 48] on select "Select Full or Part Time Employment Self Employment" at bounding box center [74, 53] width 111 height 16
select select "0"
click at [19, 45] on select "Select Full or Part Time Employment Self Employment" at bounding box center [74, 53] width 111 height 16
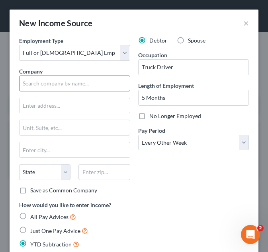
click at [102, 89] on input "text" at bounding box center [74, 84] width 111 height 16
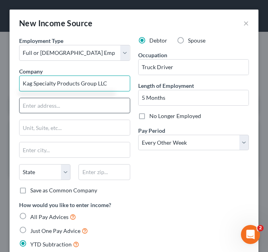
type input "Kag Specialty Products Group LLC"
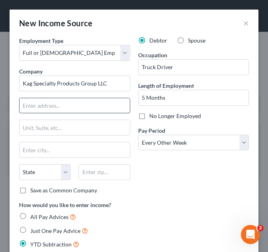
click at [99, 100] on input "text" at bounding box center [75, 105] width 110 height 15
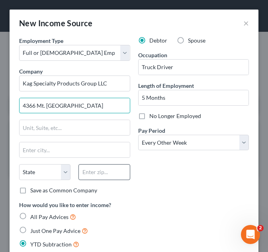
type input "4366 Mt. Pleasant ST NW"
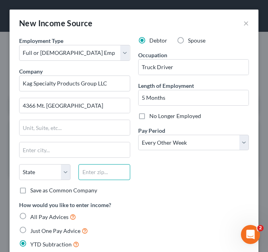
click at [105, 168] on input "text" at bounding box center [103, 172] width 51 height 16
type input "44720"
click at [173, 199] on div "Debtor Spouse Occupation Truck Driver Length of Employment 5 Months No Longer E…" at bounding box center [193, 119] width 119 height 164
type input "Canton"
select select "36"
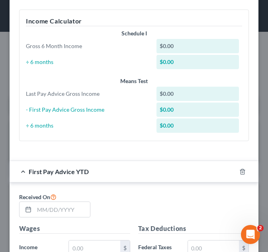
scroll to position [329, 0]
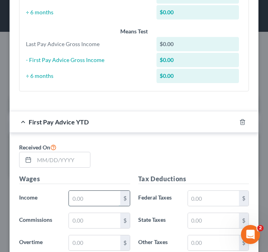
click at [91, 198] on input "text" at bounding box center [94, 198] width 51 height 15
type input "0"
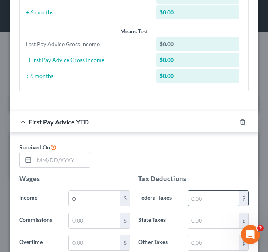
click at [192, 197] on input "text" at bounding box center [213, 198] width 51 height 15
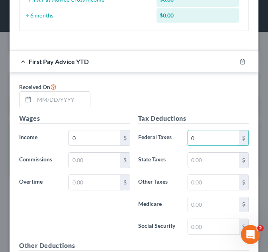
type input "0"
click at [138, 219] on label "Social Security" at bounding box center [158, 227] width 49 height 16
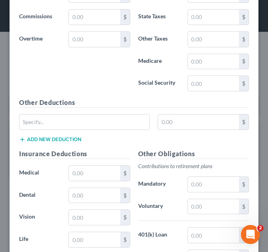
scroll to position [534, 0]
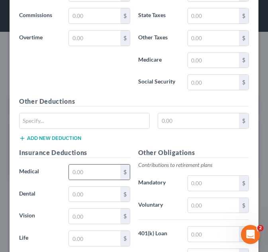
click at [90, 180] on div "$" at bounding box center [99, 172] width 61 height 16
click at [87, 174] on input "text" at bounding box center [94, 172] width 51 height 15
type input "0"
click at [190, 184] on input "text" at bounding box center [213, 183] width 51 height 15
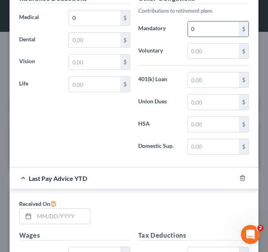
scroll to position [689, 0]
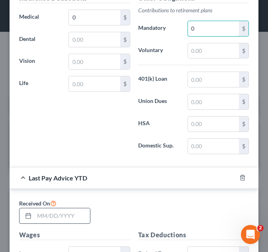
type input "0"
click at [74, 209] on input "text" at bounding box center [62, 216] width 56 height 15
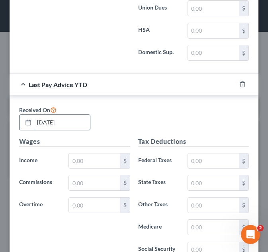
scroll to position [783, 0]
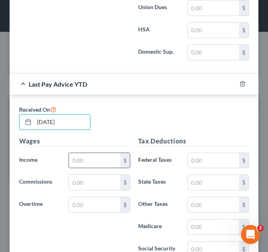
type input "08/22/2025"
click at [83, 162] on input "text" at bounding box center [94, 160] width 51 height 15
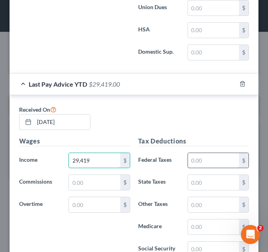
type input "29,419"
click at [214, 162] on input "text" at bounding box center [213, 160] width 51 height 15
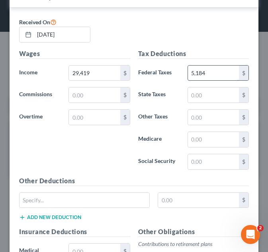
scroll to position [1016, 0]
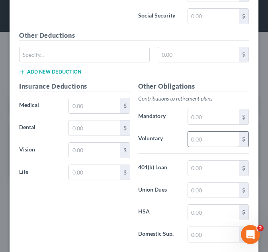
type input "5,184"
click at [197, 139] on input "text" at bounding box center [213, 139] width 51 height 15
type input "5"
type input "862"
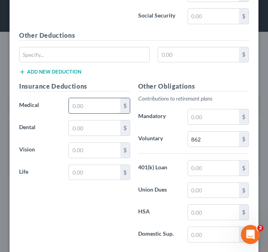
drag, startPoint x: 92, startPoint y: 111, endPoint x: 75, endPoint y: 109, distance: 17.6
click at [75, 109] on input "text" at bounding box center [94, 105] width 51 height 15
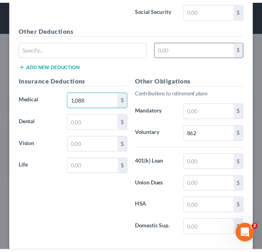
scroll to position [1063, 0]
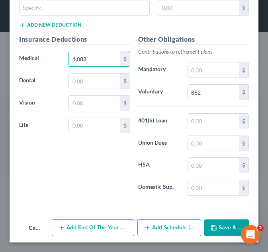
type input "1,088"
click at [227, 231] on button "Save & Close" at bounding box center [226, 228] width 45 height 17
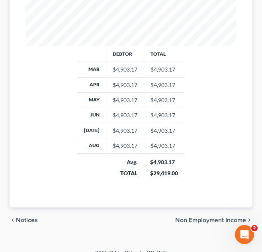
scroll to position [360, 0]
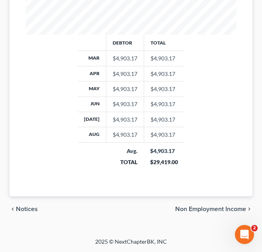
click at [200, 208] on span "Non Employment Income" at bounding box center [210, 209] width 71 height 6
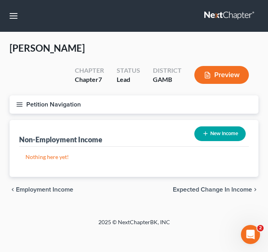
click at [204, 191] on span "Expected Change in Income" at bounding box center [212, 190] width 79 height 6
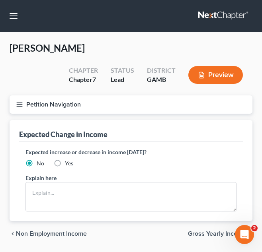
scroll to position [25, 0]
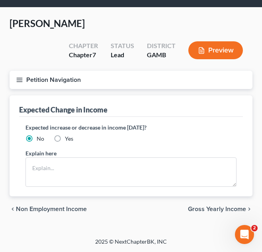
click at [210, 208] on span "Gross Yearly Income" at bounding box center [217, 209] width 58 height 6
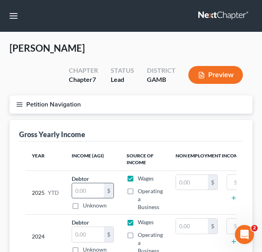
click at [81, 188] on input "text" at bounding box center [88, 191] width 32 height 15
type input "29,419"
click at [45, 108] on button "Petition Navigation" at bounding box center [131, 105] width 243 height 18
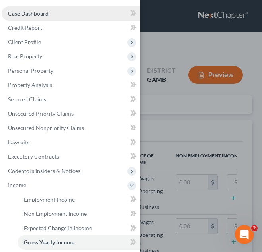
click at [53, 13] on link "Case Dashboard" at bounding box center [71, 13] width 139 height 14
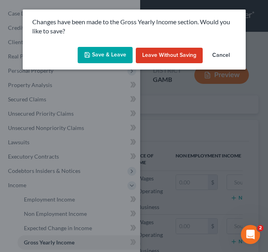
click at [99, 55] on button "Save & Leave" at bounding box center [105, 55] width 55 height 17
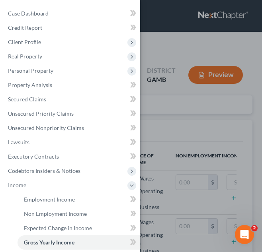
click at [176, 112] on div at bounding box center [131, 126] width 262 height 252
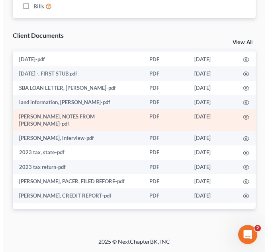
scroll to position [57, 0]
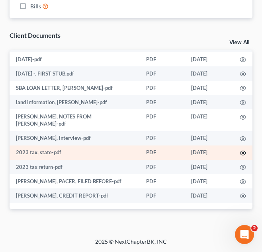
click at [240, 155] on icon "button" at bounding box center [243, 153] width 6 height 6
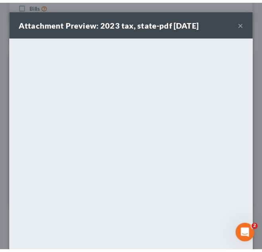
scroll to position [81, 0]
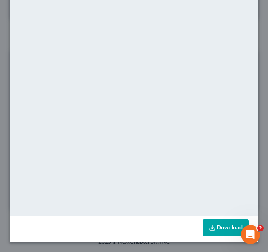
click at [223, 223] on link "Download" at bounding box center [226, 228] width 46 height 17
click at [253, 90] on div "Attachment Preview: 2023 tax, state-pdf 09/04/2025 × <object ng-attr-data='http…" at bounding box center [134, 126] width 268 height 252
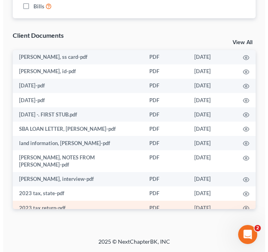
scroll to position [57, 0]
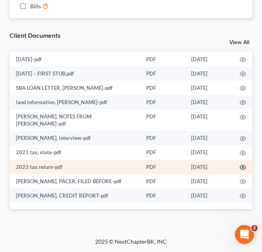
click at [240, 170] on icon "button" at bounding box center [243, 168] width 6 height 4
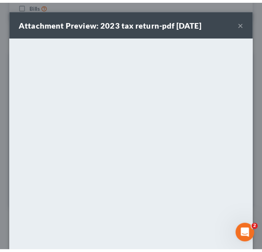
scroll to position [81, 0]
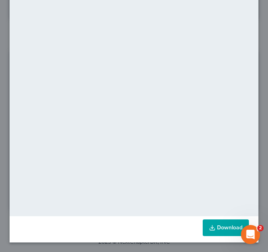
click at [222, 234] on link "Download" at bounding box center [226, 228] width 46 height 17
click at [255, 67] on div "Attachment Preview: 2023 tax return-pdf 09/04/2025 × <object ng-attr-data='http…" at bounding box center [134, 126] width 268 height 252
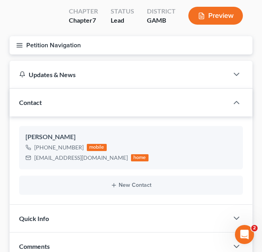
scroll to position [0, 0]
